Goal: Information Seeking & Learning: Learn about a topic

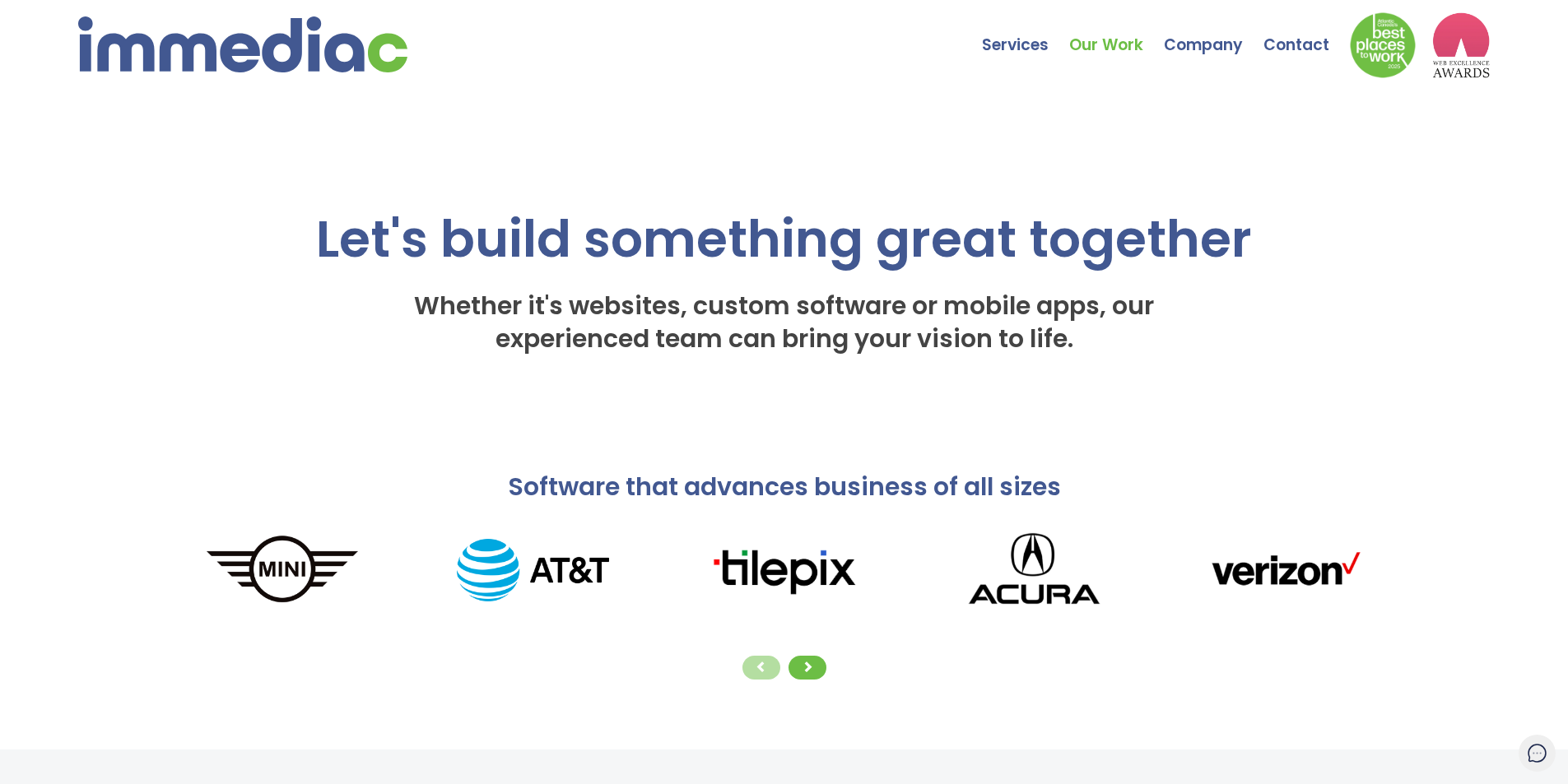
click at [1106, 40] on link "Our Work" at bounding box center [1116, 33] width 95 height 58
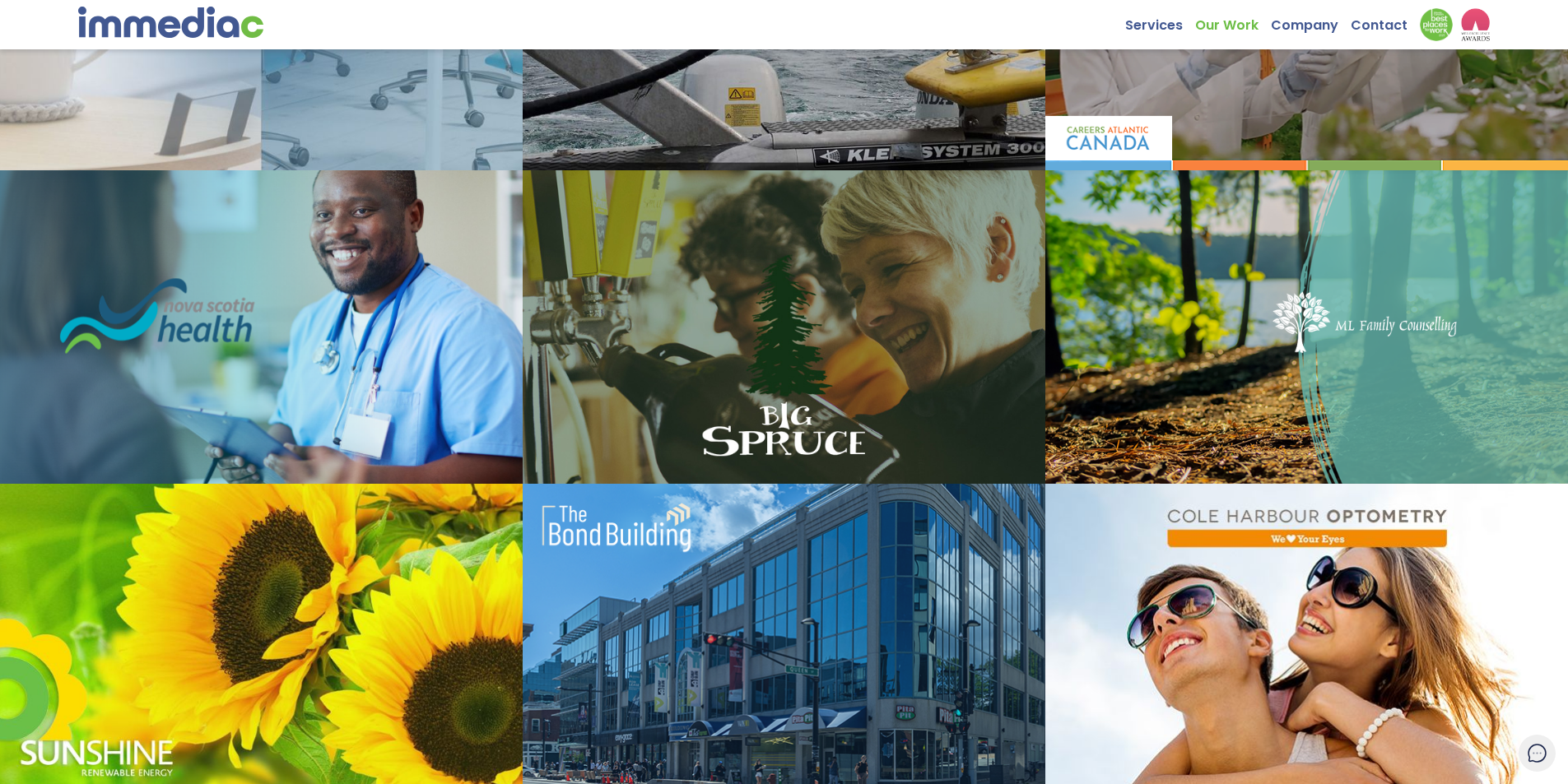
scroll to position [1297, 0]
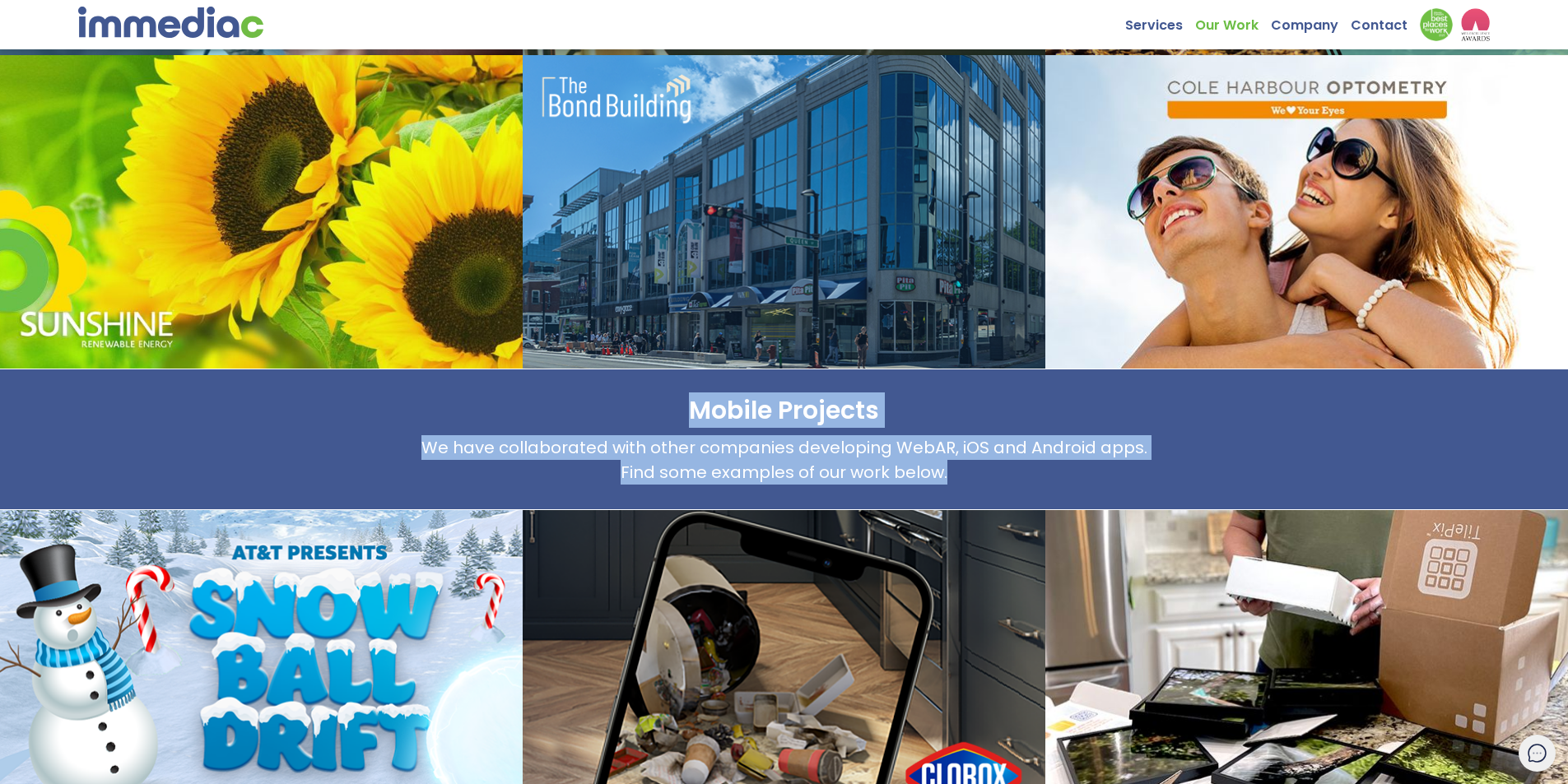
drag, startPoint x: 721, startPoint y: 411, endPoint x: 1009, endPoint y: 469, distance: 293.8
click at [1009, 469] on div "Mobile Projects We have collaborated with other companies developing WebAR, iOS…" at bounding box center [784, 439] width 1254 height 91
click at [1009, 469] on p "We have collaborated with other companies developing WebAR, iOS and Android app…" at bounding box center [784, 460] width 1254 height 50
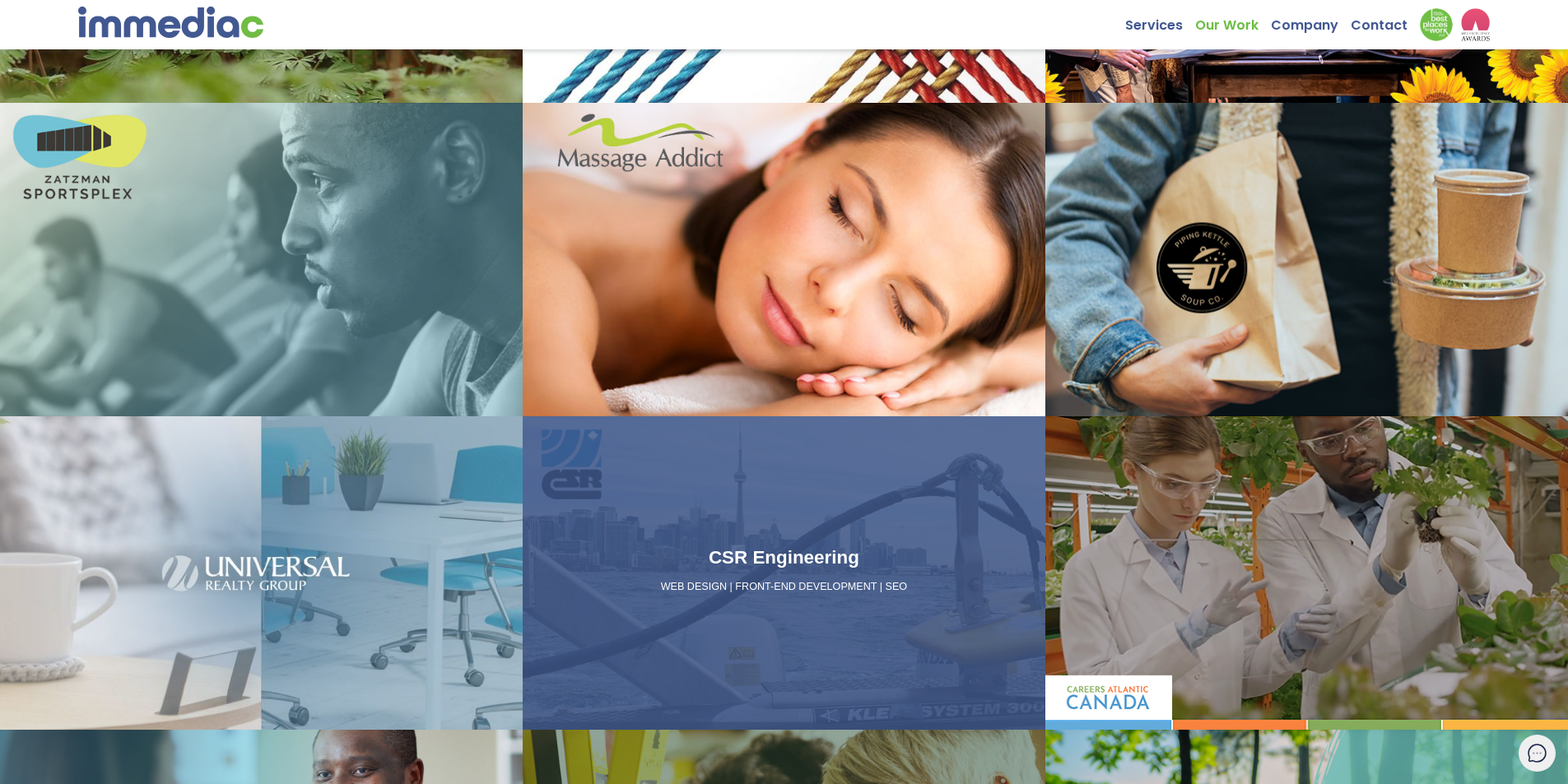
scroll to position [0, 0]
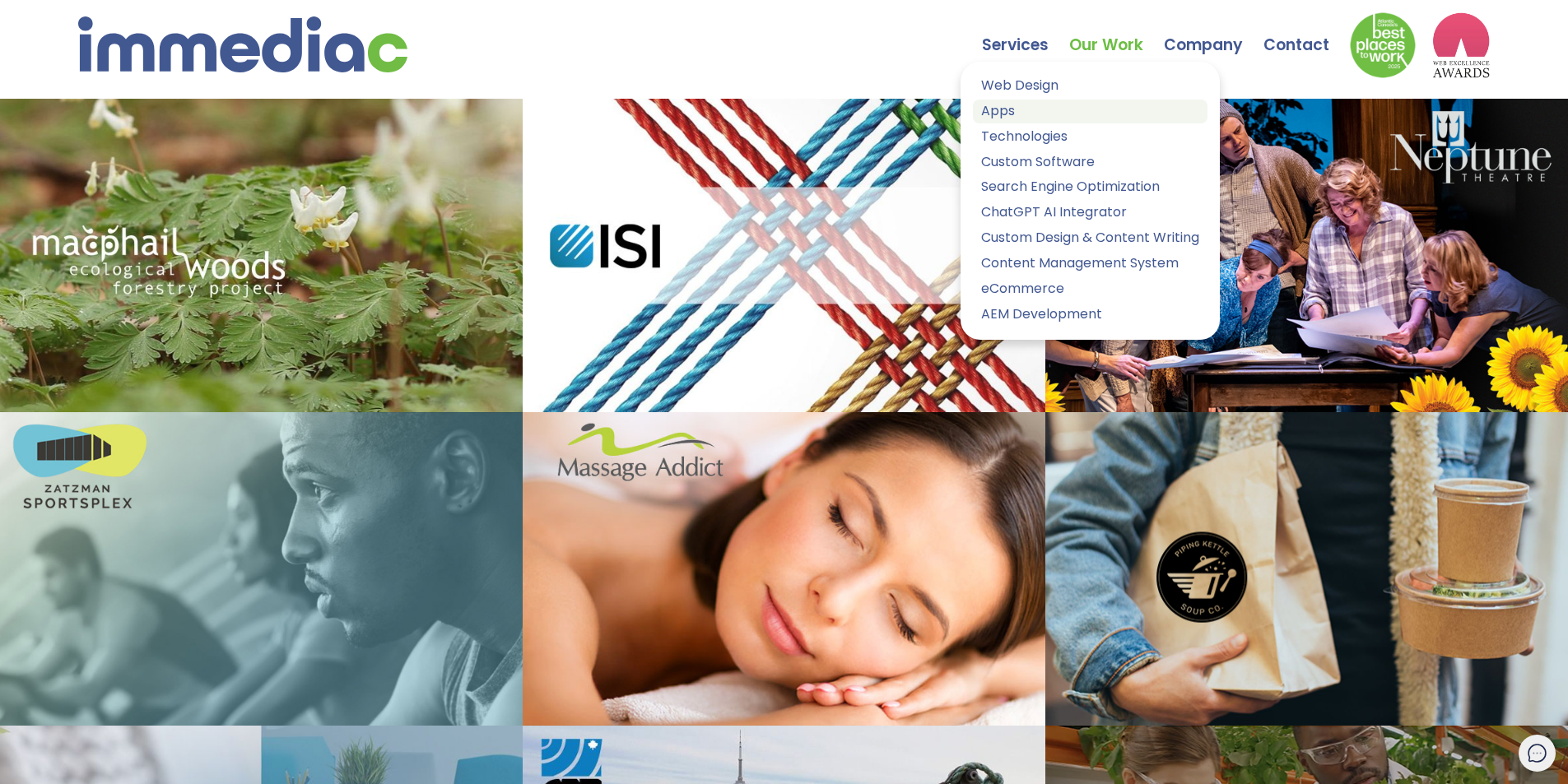
click at [1012, 115] on link "Apps" at bounding box center [1090, 111] width 235 height 24
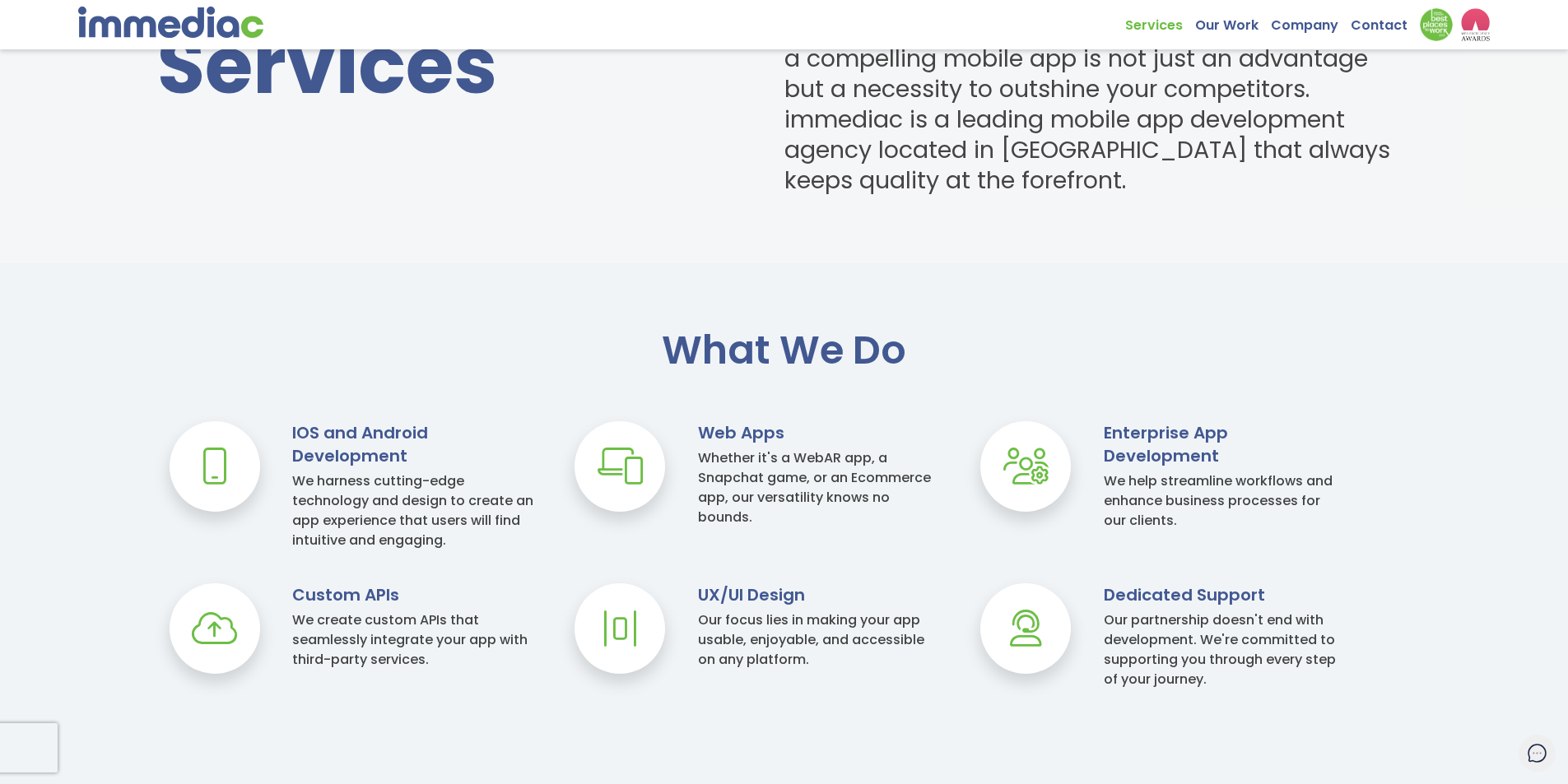
scroll to position [865, 0]
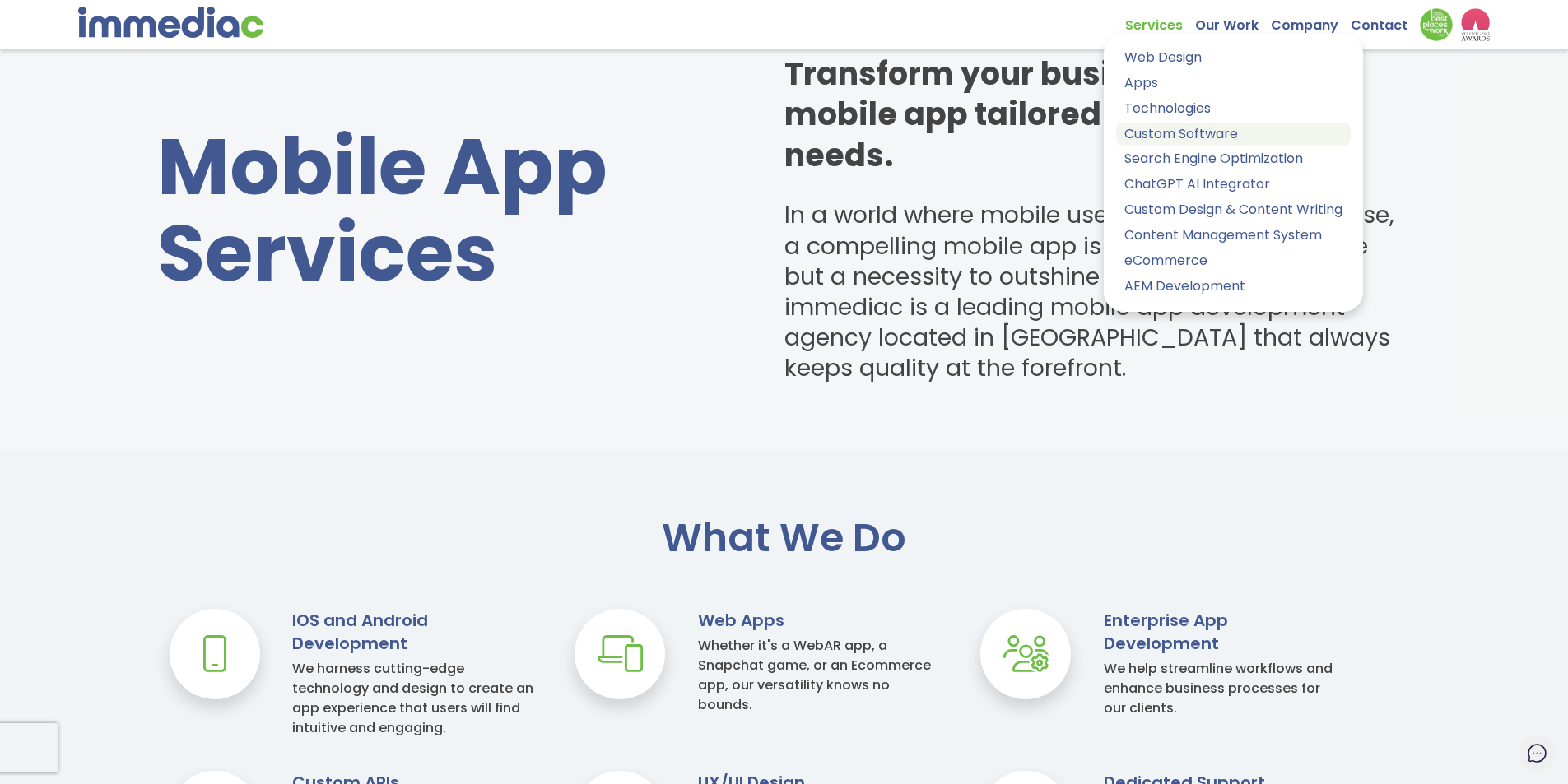
click at [1207, 125] on link "Custom Software" at bounding box center [1233, 134] width 235 height 24
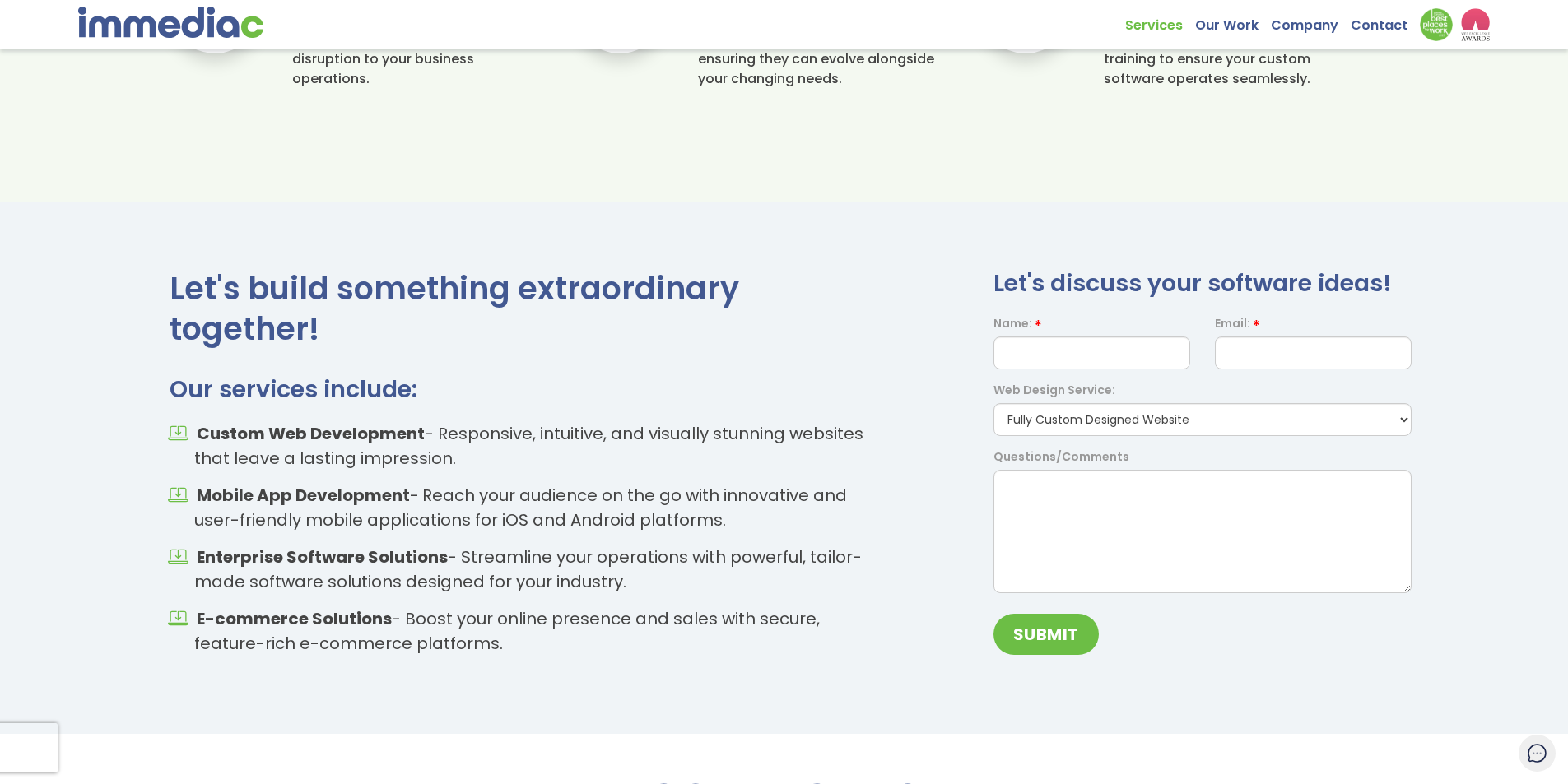
scroll to position [1849, 0]
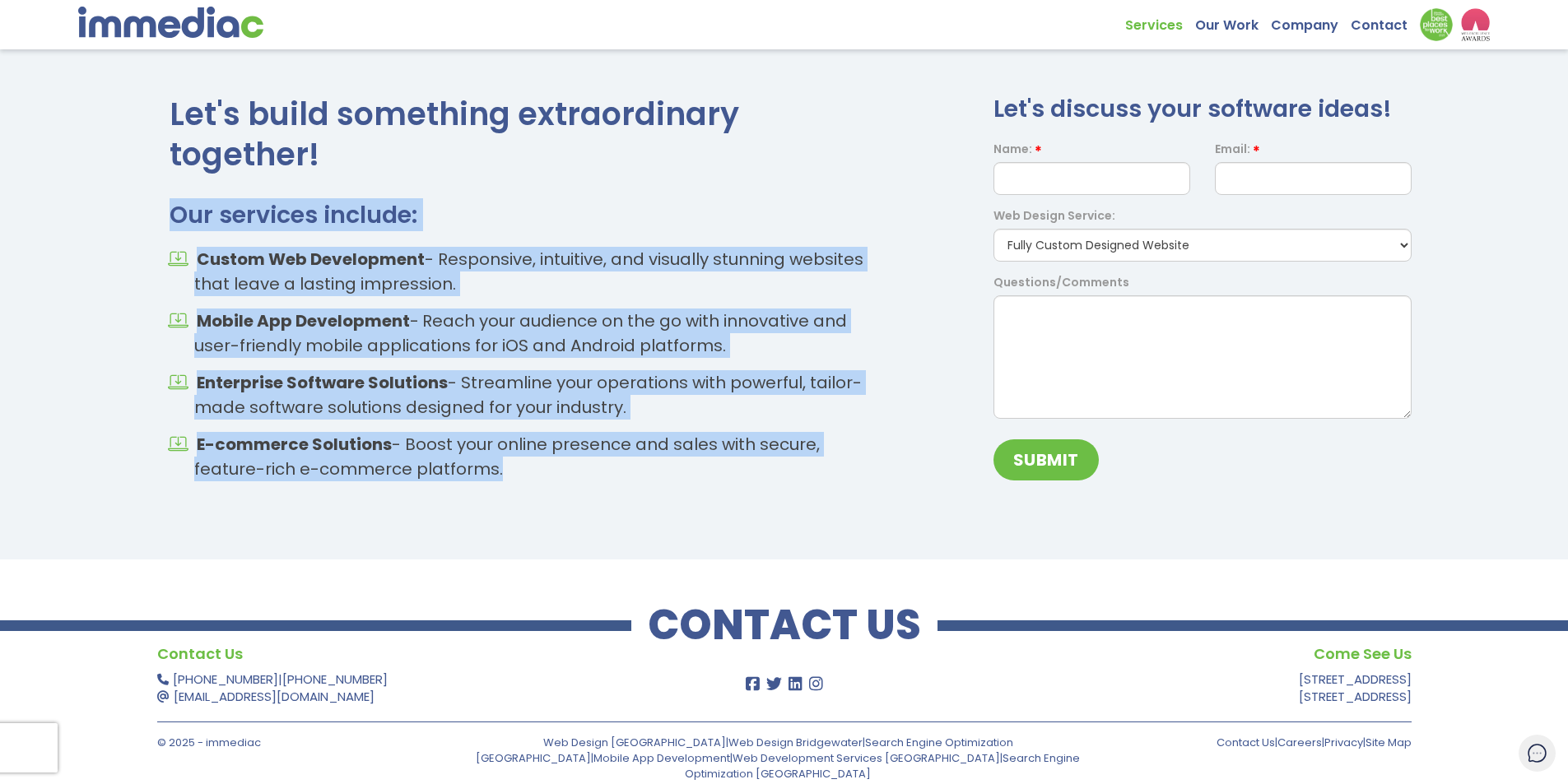
drag, startPoint x: 547, startPoint y: 490, endPoint x: 173, endPoint y: 215, distance: 464.2
click at [173, 215] on div "Let's build something extraordinary together! Our services include: Custom Web …" at bounding box center [523, 294] width 732 height 400
click at [173, 215] on h3 "Our services include:" at bounding box center [523, 215] width 707 height 31
drag, startPoint x: 173, startPoint y: 215, endPoint x: 595, endPoint y: 494, distance: 505.9
click at [595, 493] on div "Let's build something extraordinary together! Our services include: Custom Web …" at bounding box center [523, 294] width 732 height 400
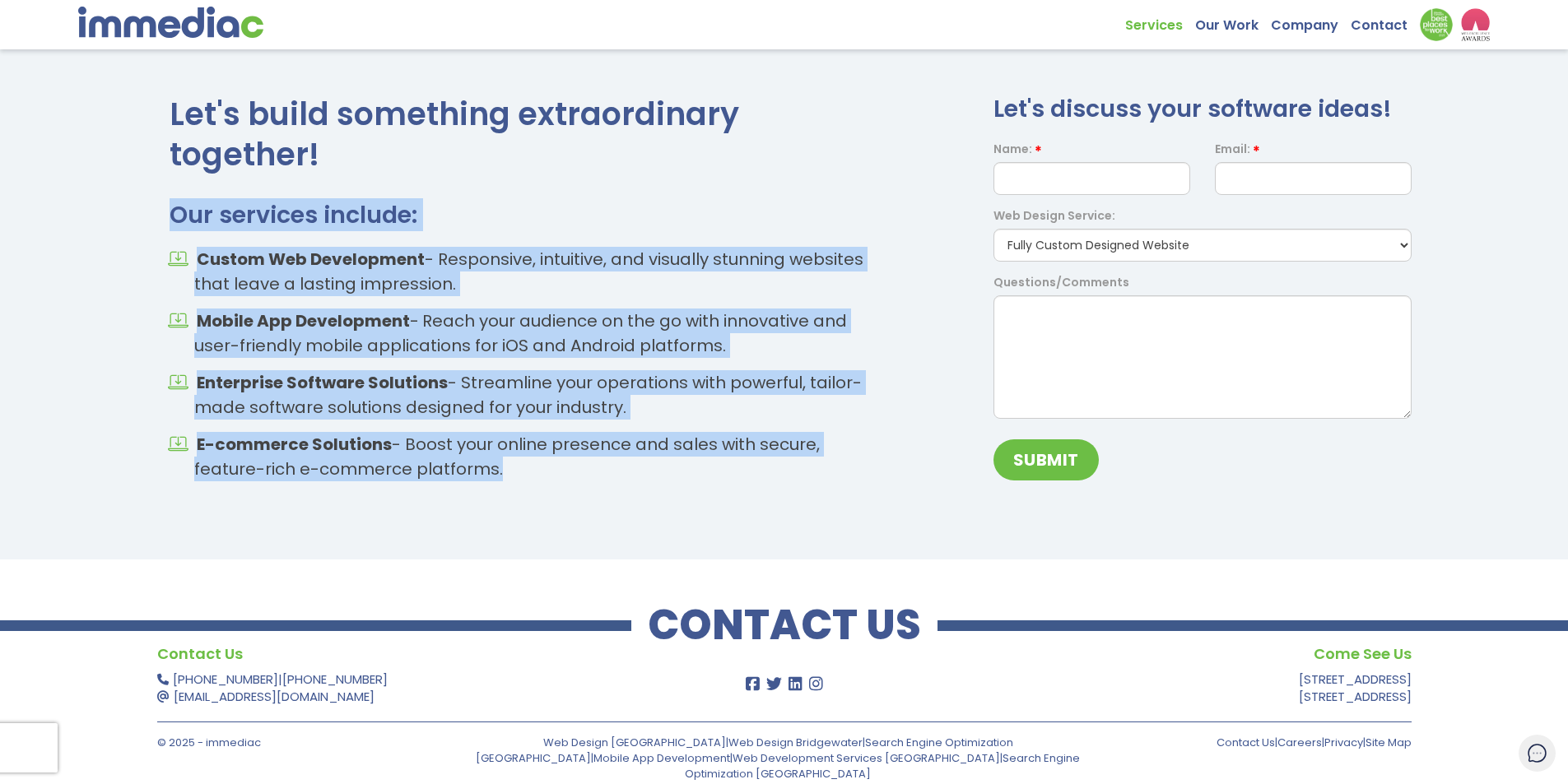
click at [595, 493] on div "Let's build something extraordinary together! Our services include: Custom Web …" at bounding box center [523, 294] width 732 height 400
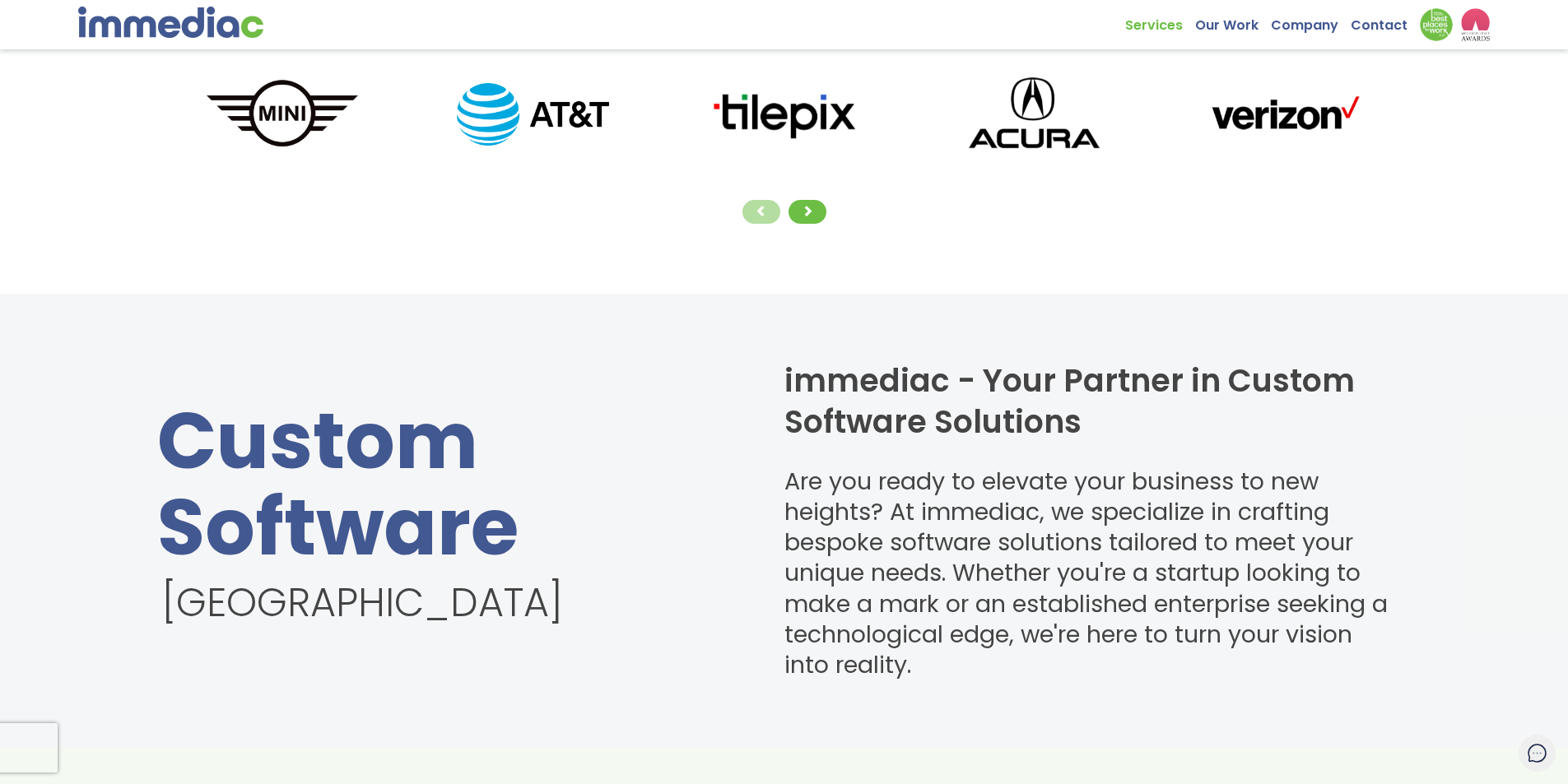
scroll to position [532, 0]
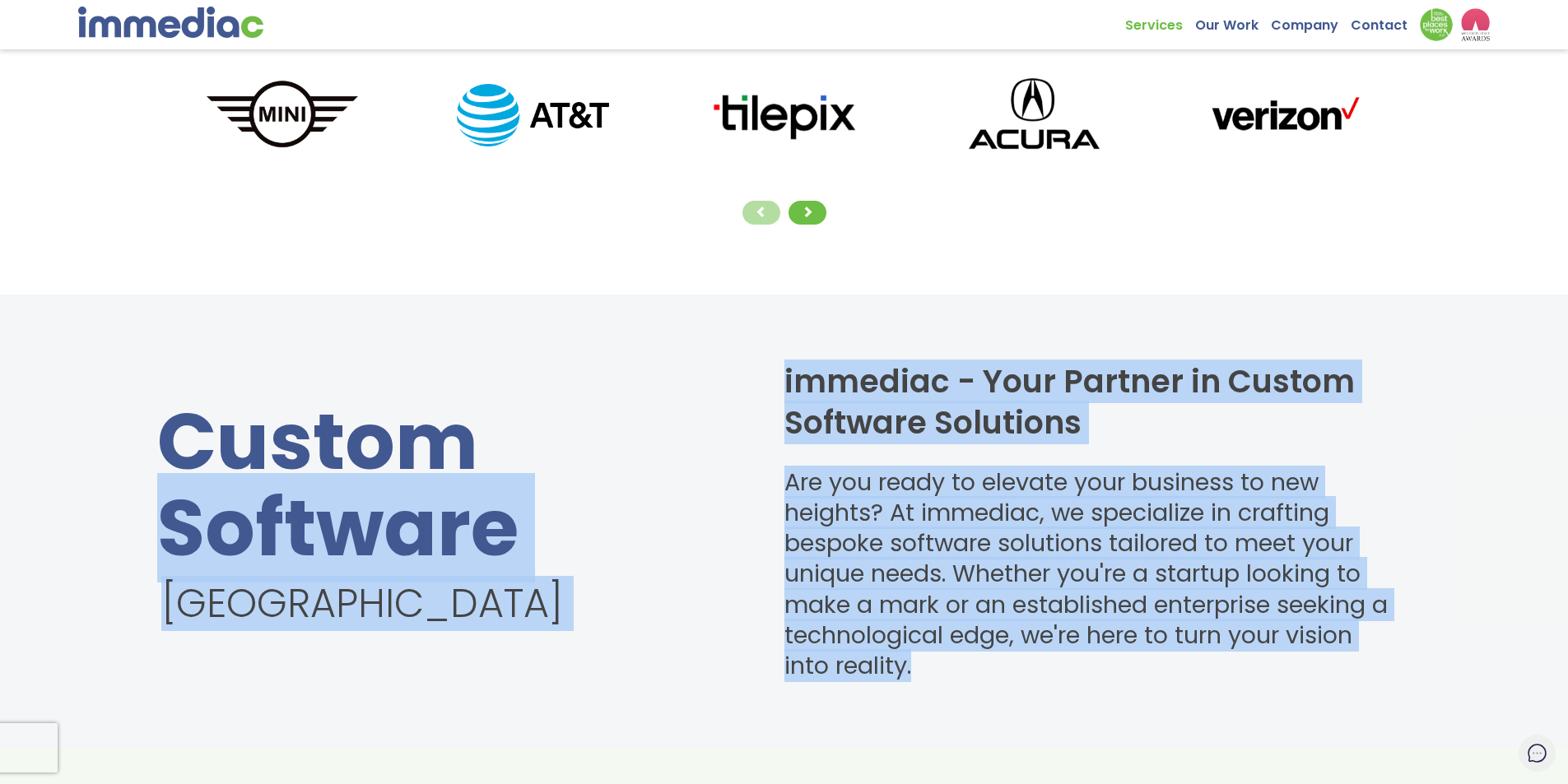
drag, startPoint x: 1014, startPoint y: 687, endPoint x: 725, endPoint y: 439, distance: 380.8
click at [725, 439] on div "Custom Software Halifax immediac - Your Partner in Custom Software Solutions Ar…" at bounding box center [784, 521] width 1568 height 454
click at [725, 439] on h1 "Custom Software Halifax" at bounding box center [446, 512] width 578 height 228
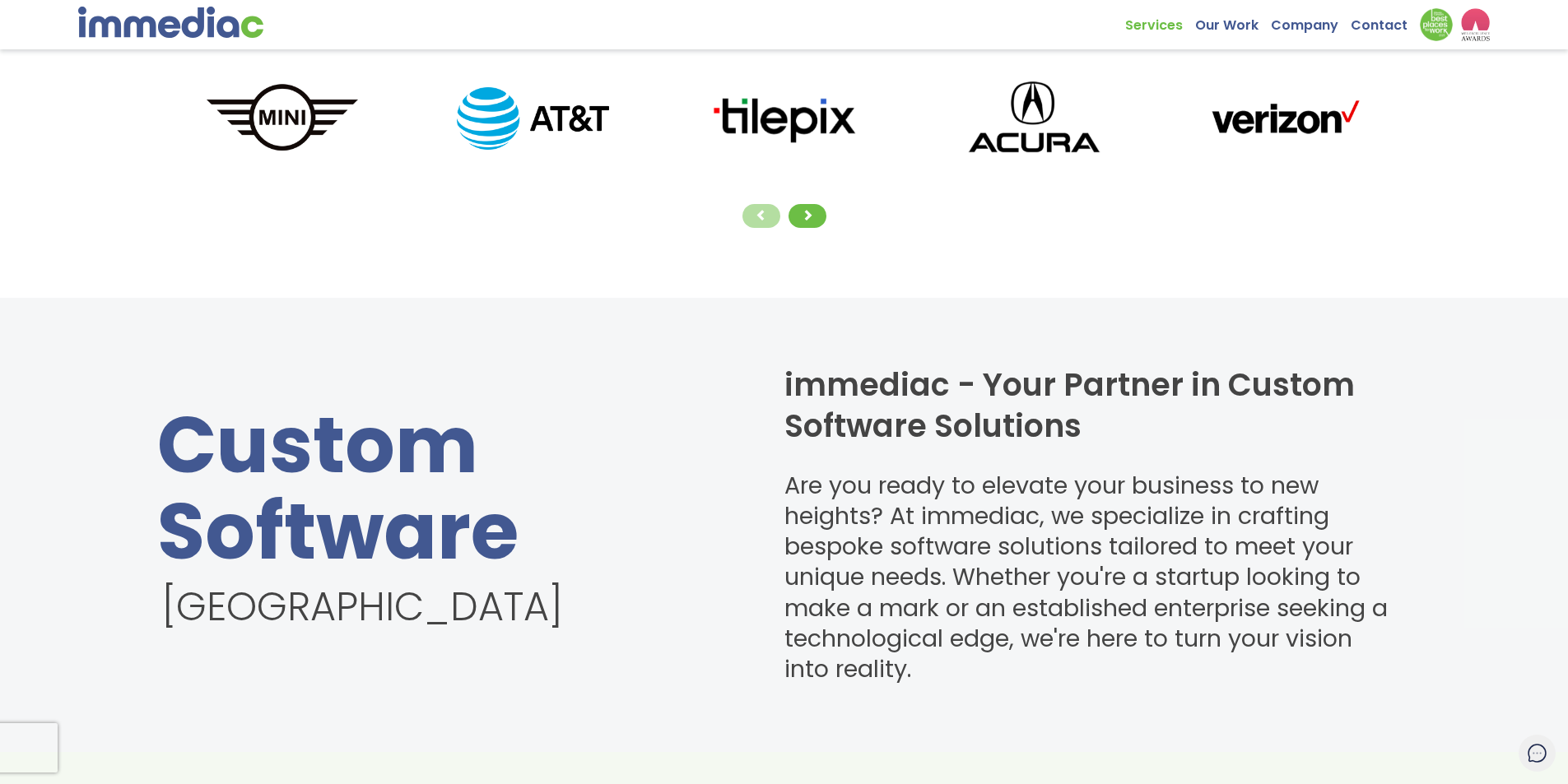
scroll to position [0, 0]
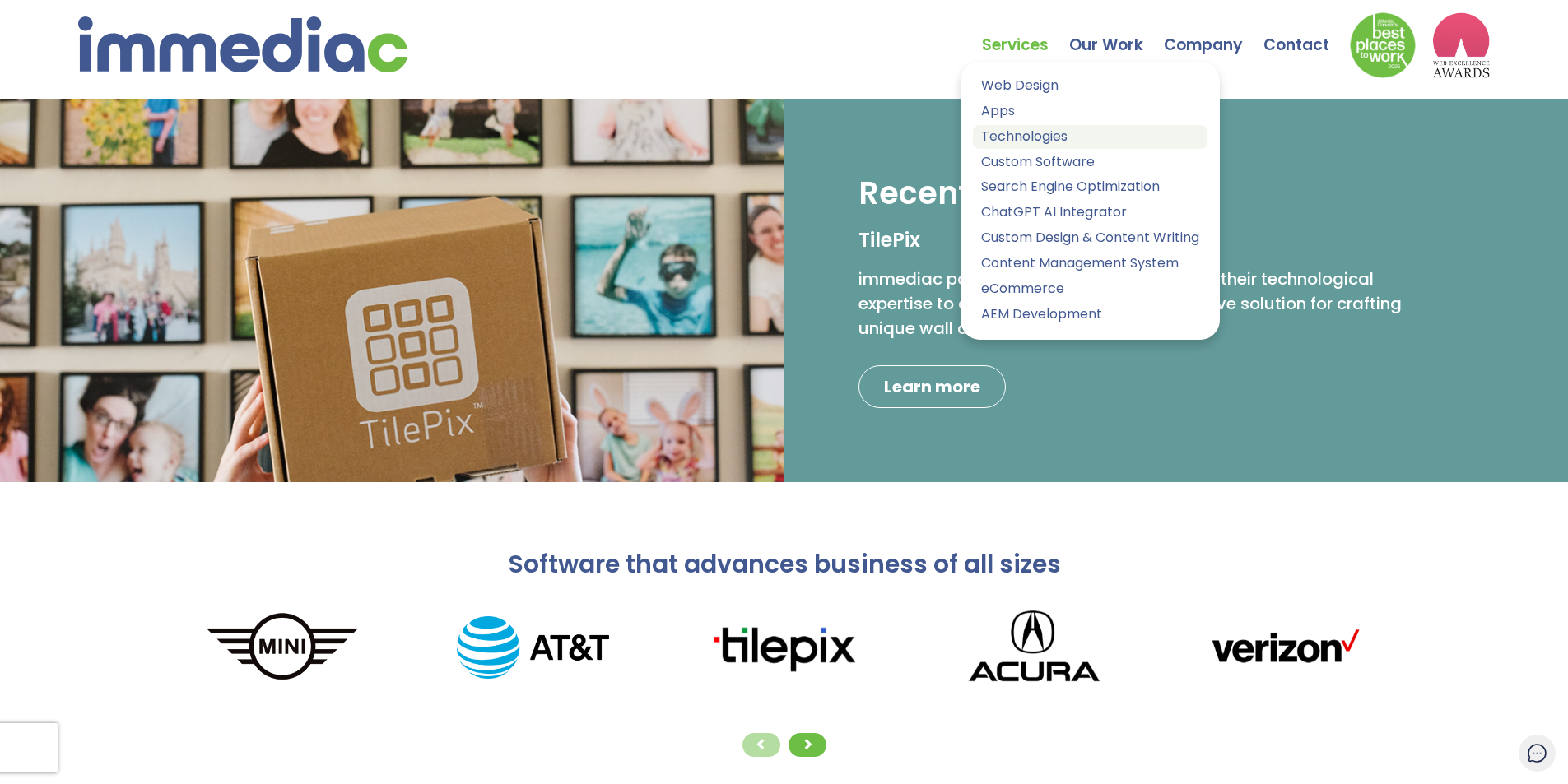
click at [1019, 133] on link "Technologies" at bounding box center [1090, 137] width 235 height 24
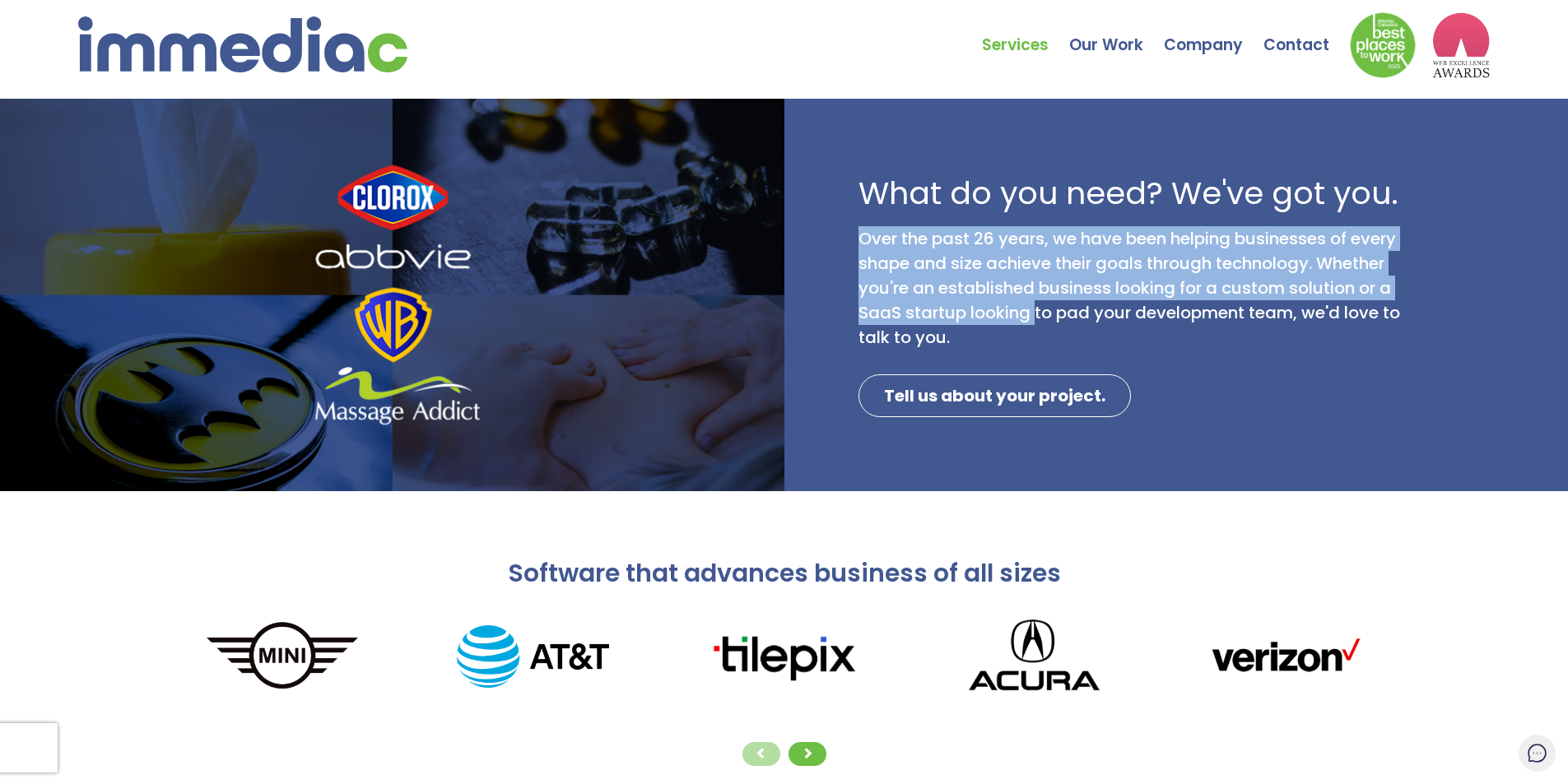
drag, startPoint x: 948, startPoint y: 311, endPoint x: 849, endPoint y: 226, distance: 130.5
click at [849, 226] on div "What do you need? We've got you. Over the past 26 years, we have been helping b…" at bounding box center [1177, 294] width 784 height 392
click at [848, 226] on div "What do you need? We've got you. Over the past 26 years, we have been helping b…" at bounding box center [1177, 294] width 784 height 392
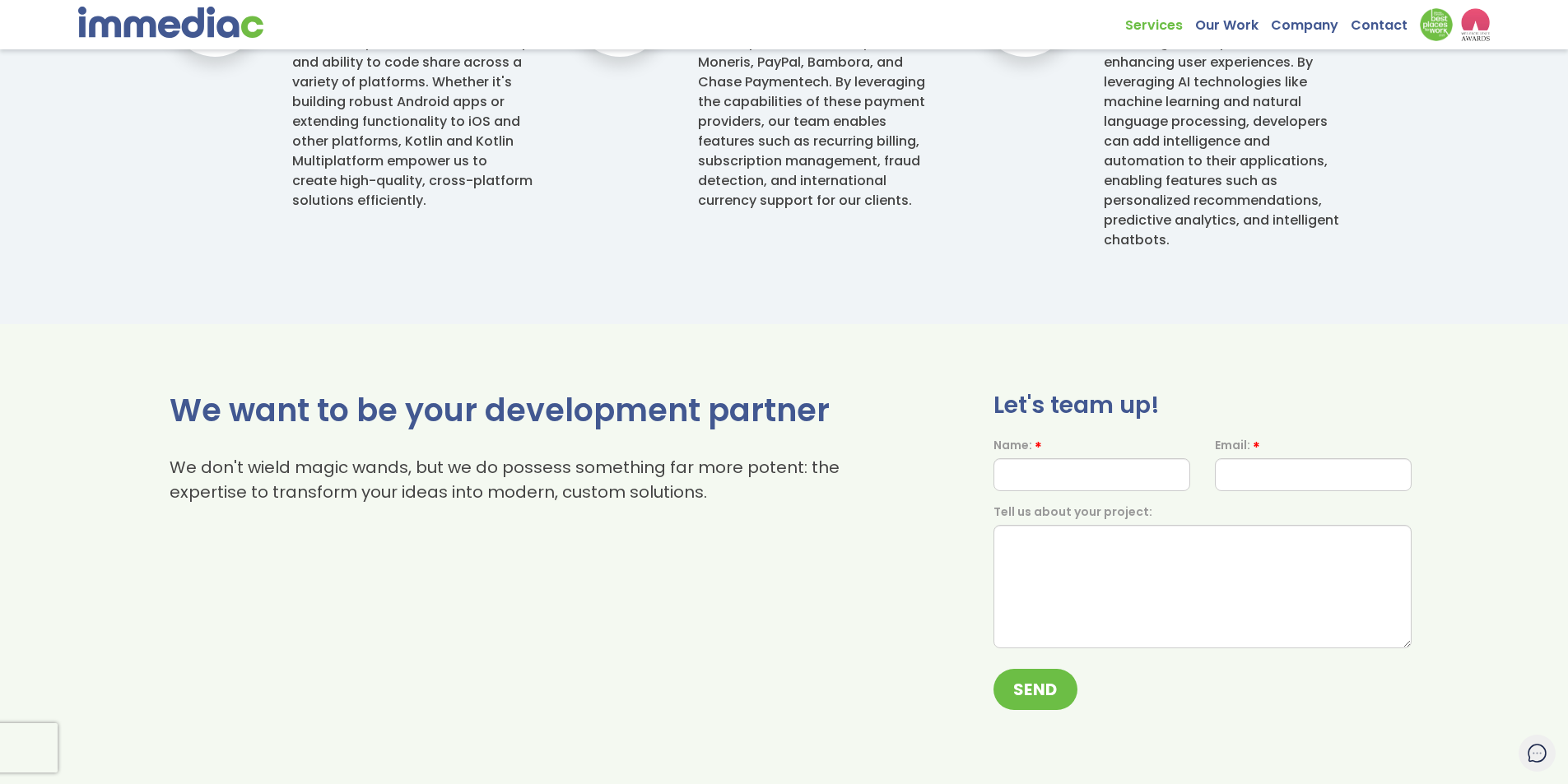
scroll to position [1790, 0]
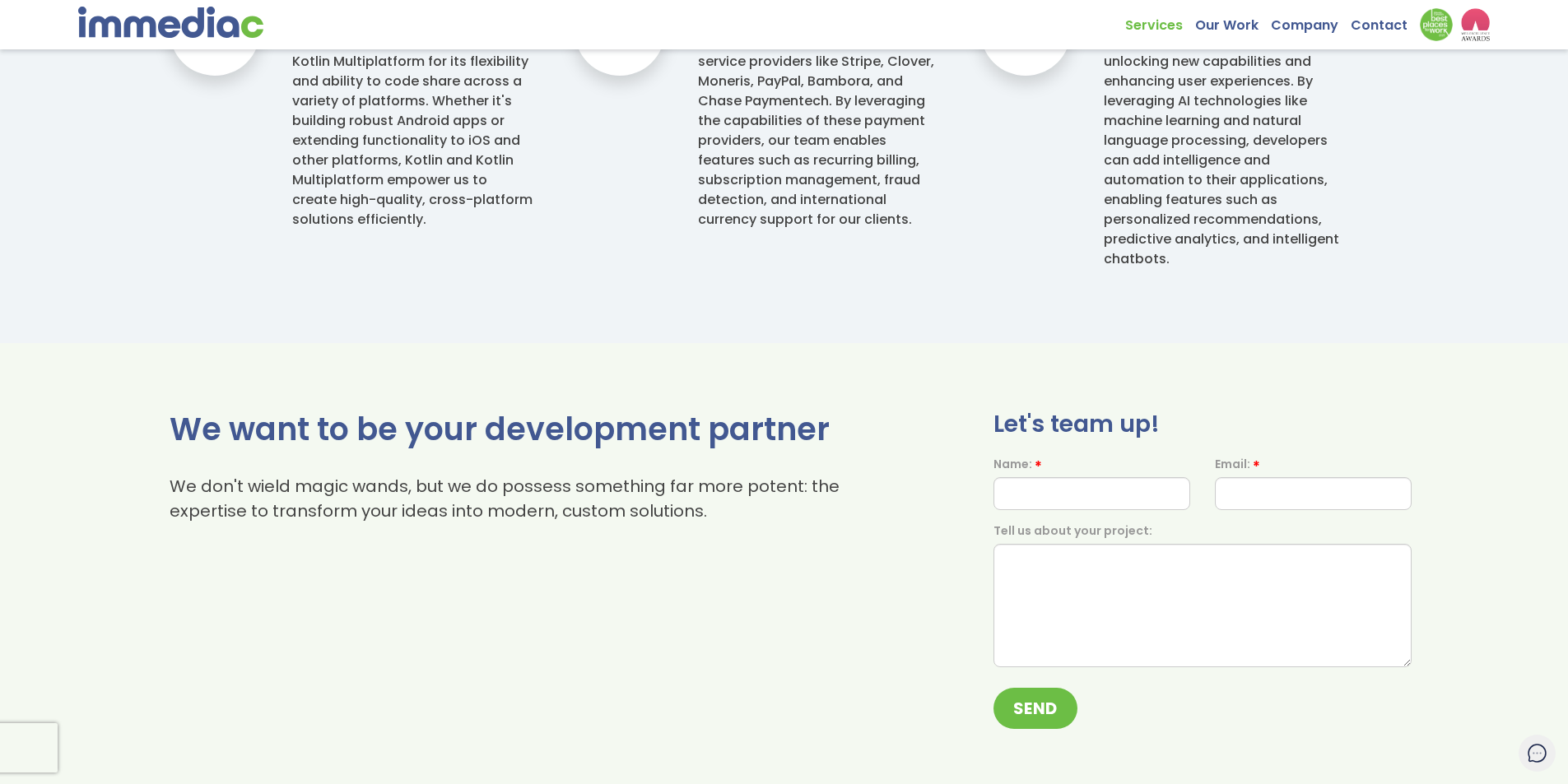
drag, startPoint x: 1524, startPoint y: 737, endPoint x: 1530, endPoint y: 743, distance: 8.5
click at [1525, 737] on div "We want to be your development partner We don't wield magic wands, but we do po…" at bounding box center [784, 575] width 1568 height 332
click at [1532, 746] on icon at bounding box center [1537, 752] width 17 height 17
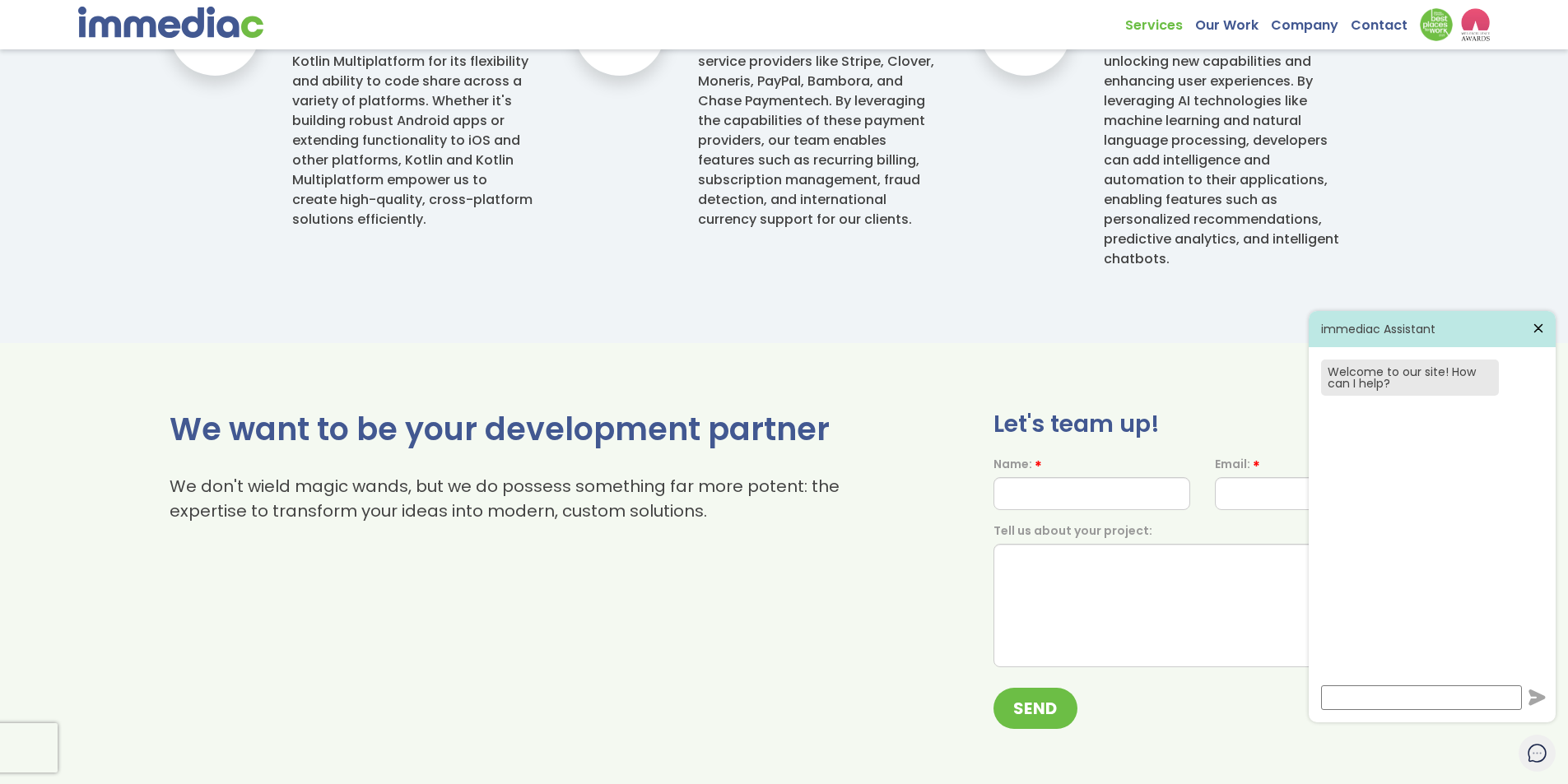
click at [1451, 699] on input at bounding box center [1422, 697] width 201 height 25
type input "ahhhhhhhhhhh"
click at [1539, 325] on icon at bounding box center [1538, 328] width 15 height 15
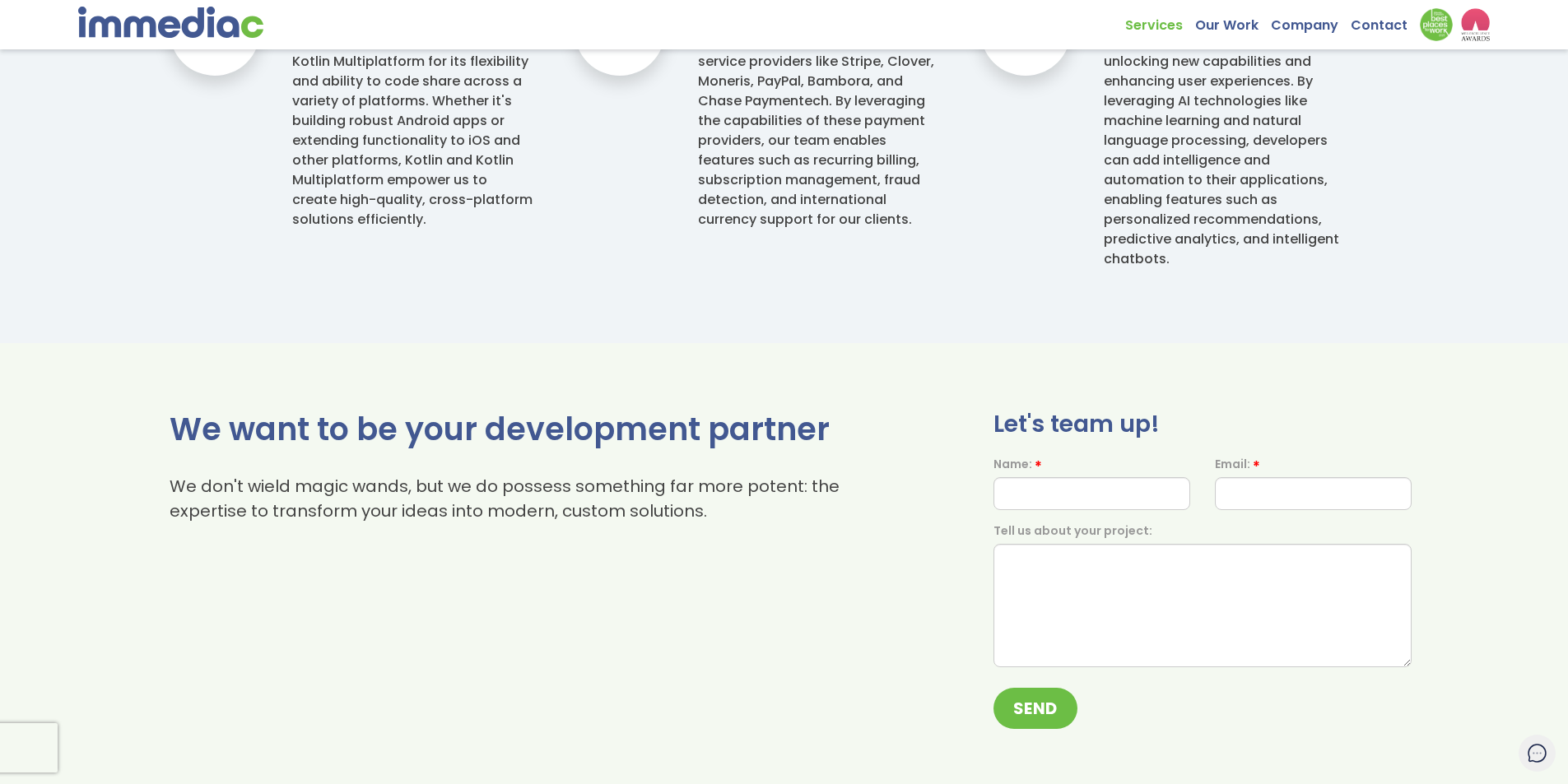
click at [1483, 17] on img at bounding box center [1475, 24] width 29 height 33
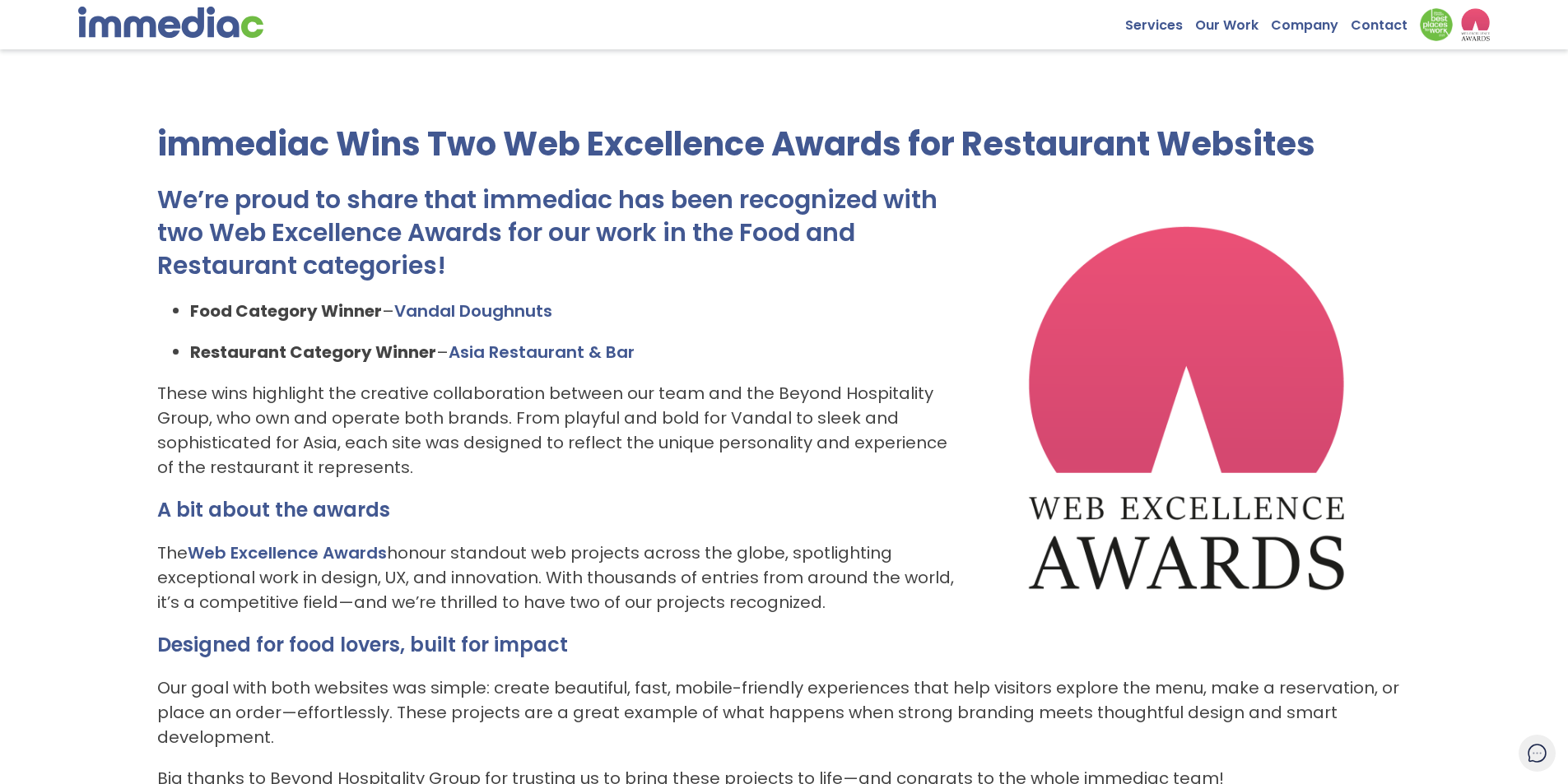
scroll to position [405, 0]
click at [549, 358] on link "Asia Restaurant & Bar" at bounding box center [542, 352] width 186 height 23
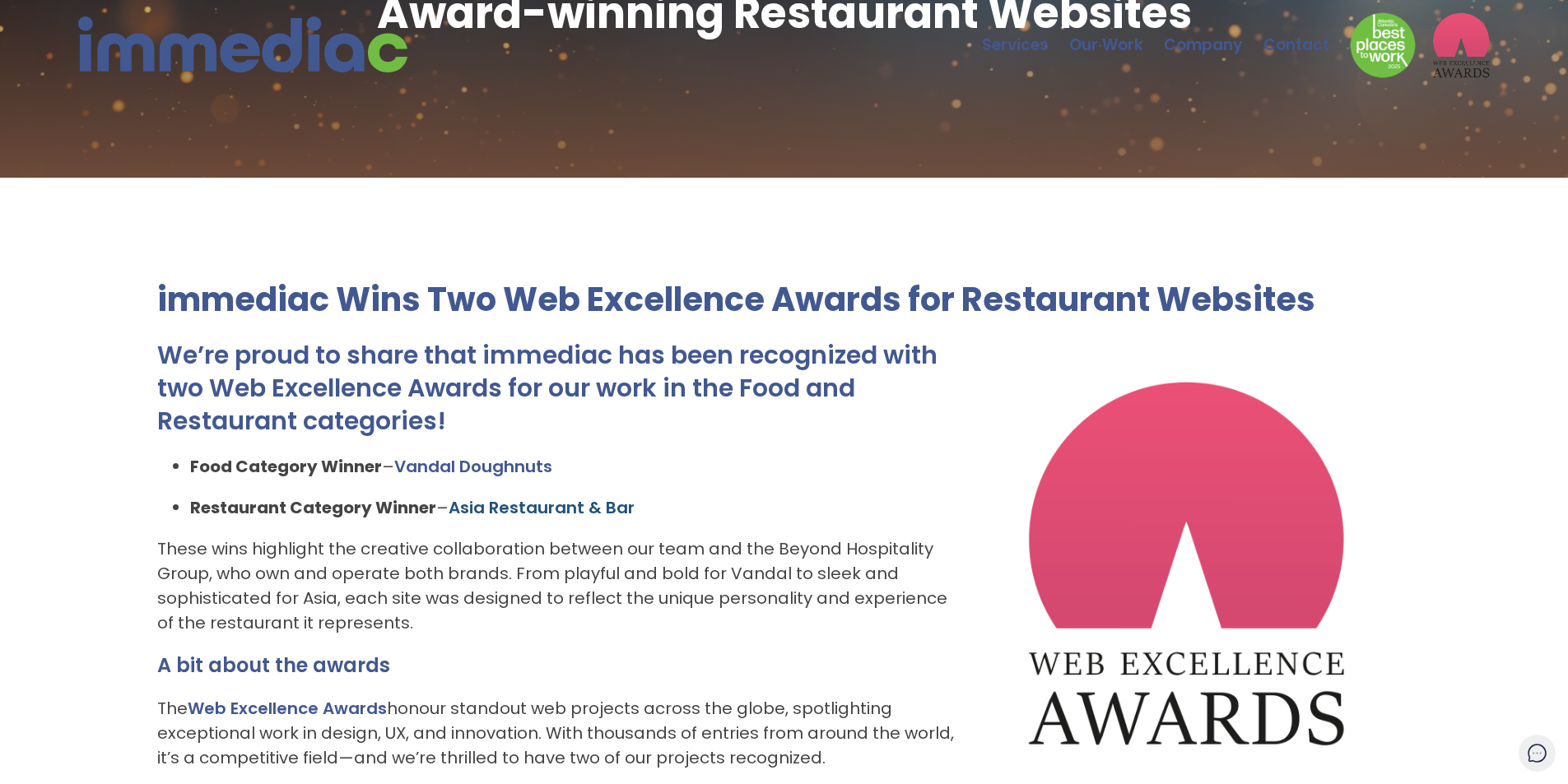
scroll to position [0, 0]
